Goal: Find specific page/section: Find specific page/section

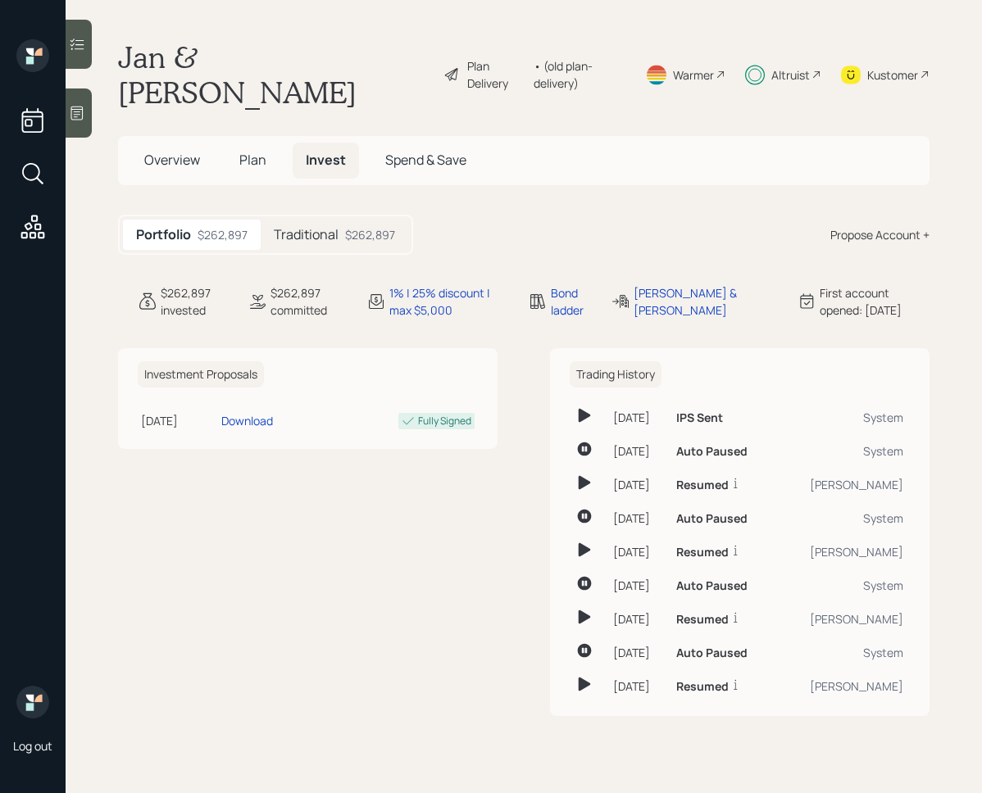
click at [69, 36] on icon at bounding box center [77, 44] width 16 height 16
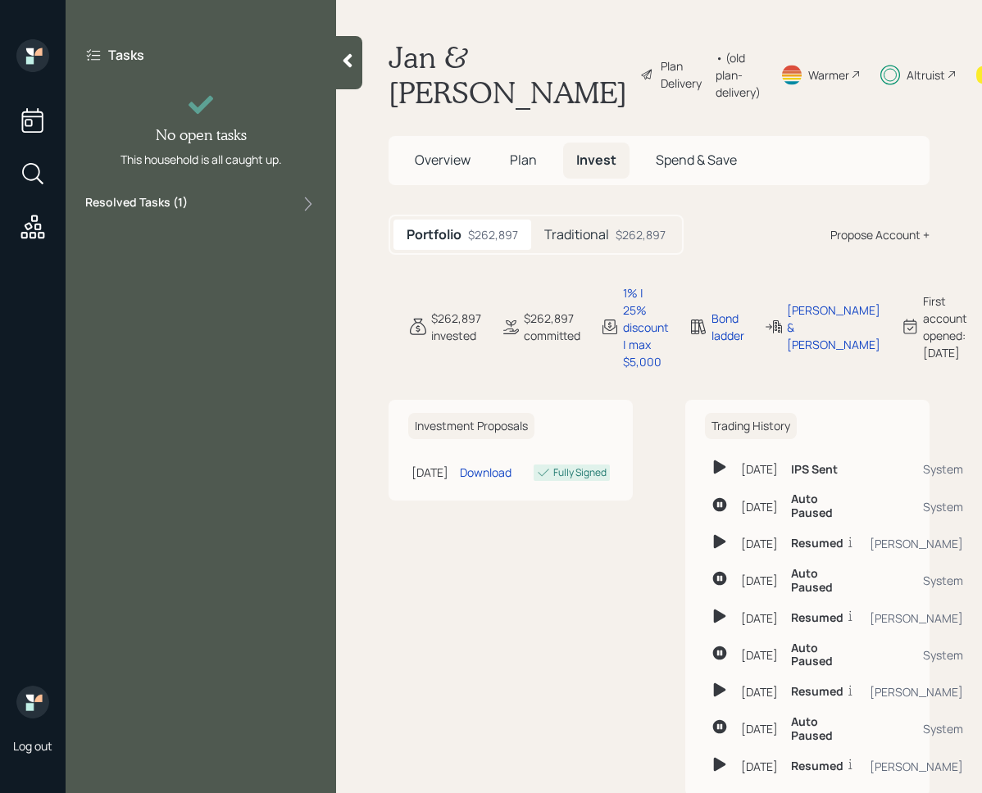
click at [248, 212] on div "Resolved Tasks ( 1 )" at bounding box center [200, 204] width 231 height 20
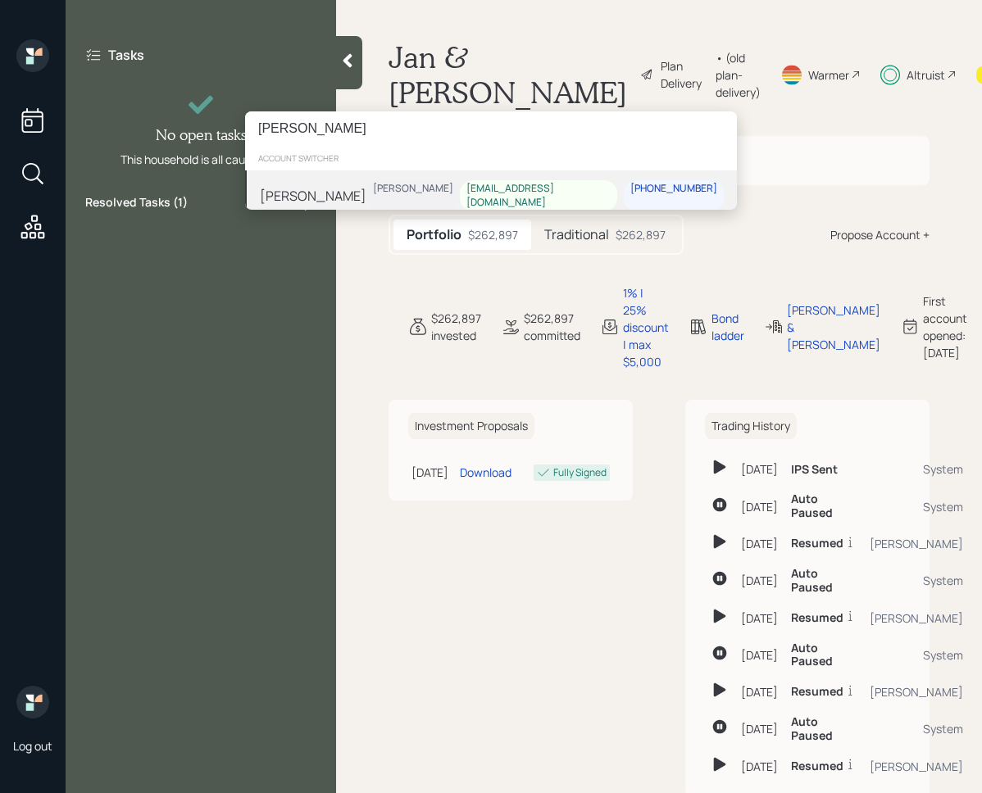
type input "[PERSON_NAME]"
click at [402, 185] on div "Theresa Dolbert Treva Nostdahl tadolbert@msn.com 248-250-2091" at bounding box center [491, 195] width 492 height 51
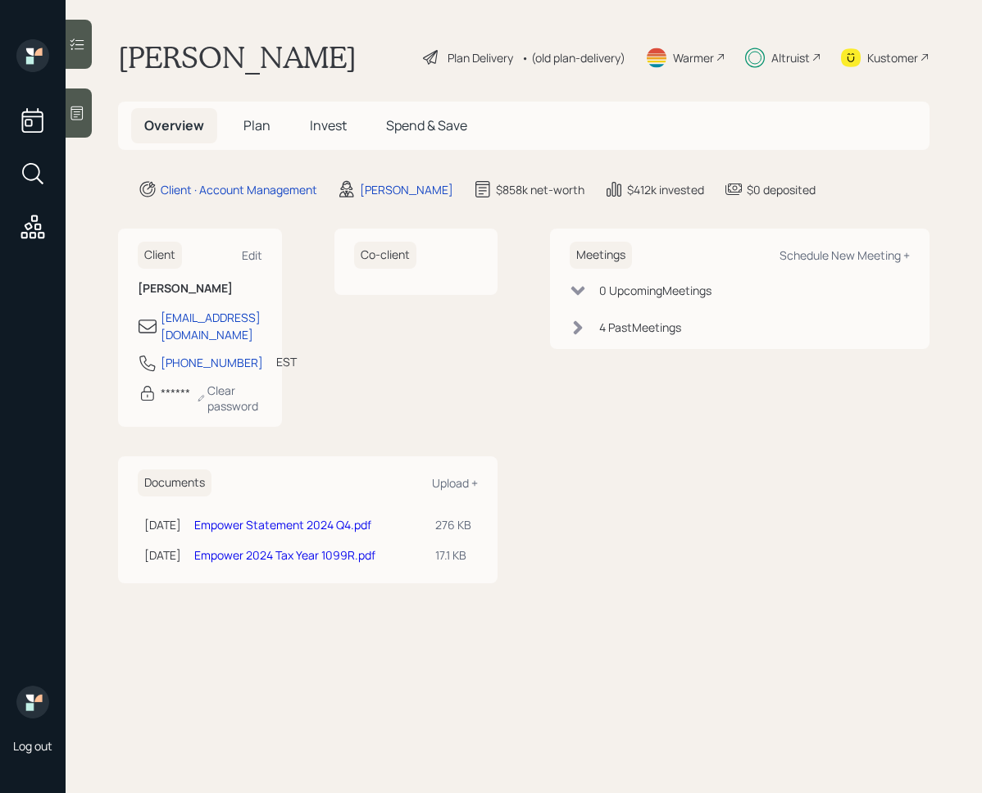
click at [88, 53] on div at bounding box center [79, 44] width 26 height 49
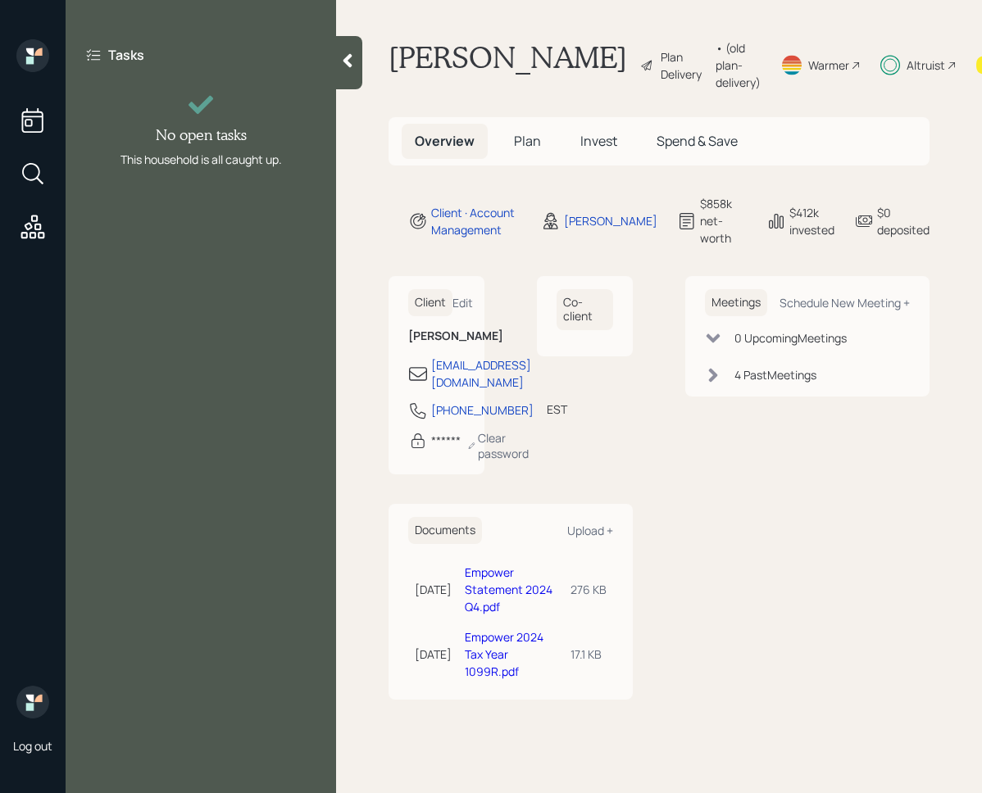
click at [358, 63] on div at bounding box center [349, 62] width 26 height 53
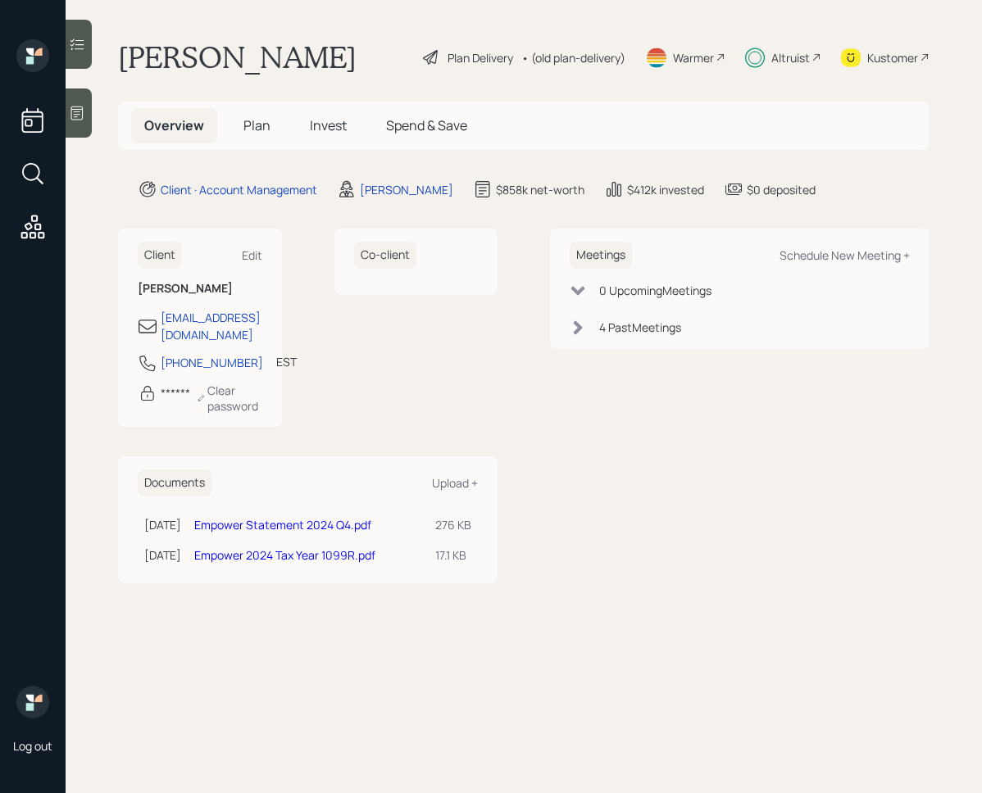
click at [326, 134] on h5 "Invest" at bounding box center [328, 125] width 63 height 35
